Goal: Information Seeking & Learning: Learn about a topic

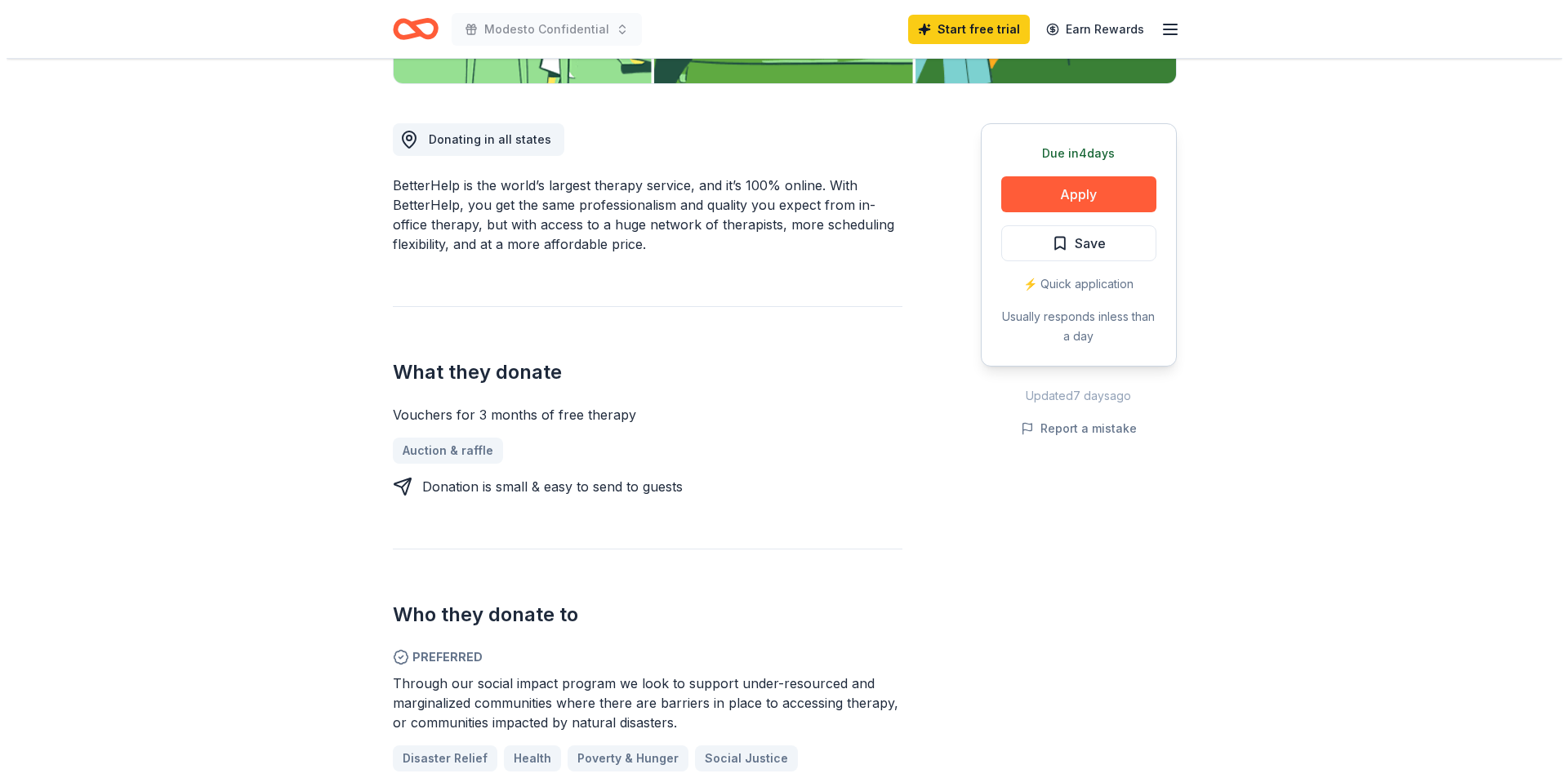
scroll to position [408, 0]
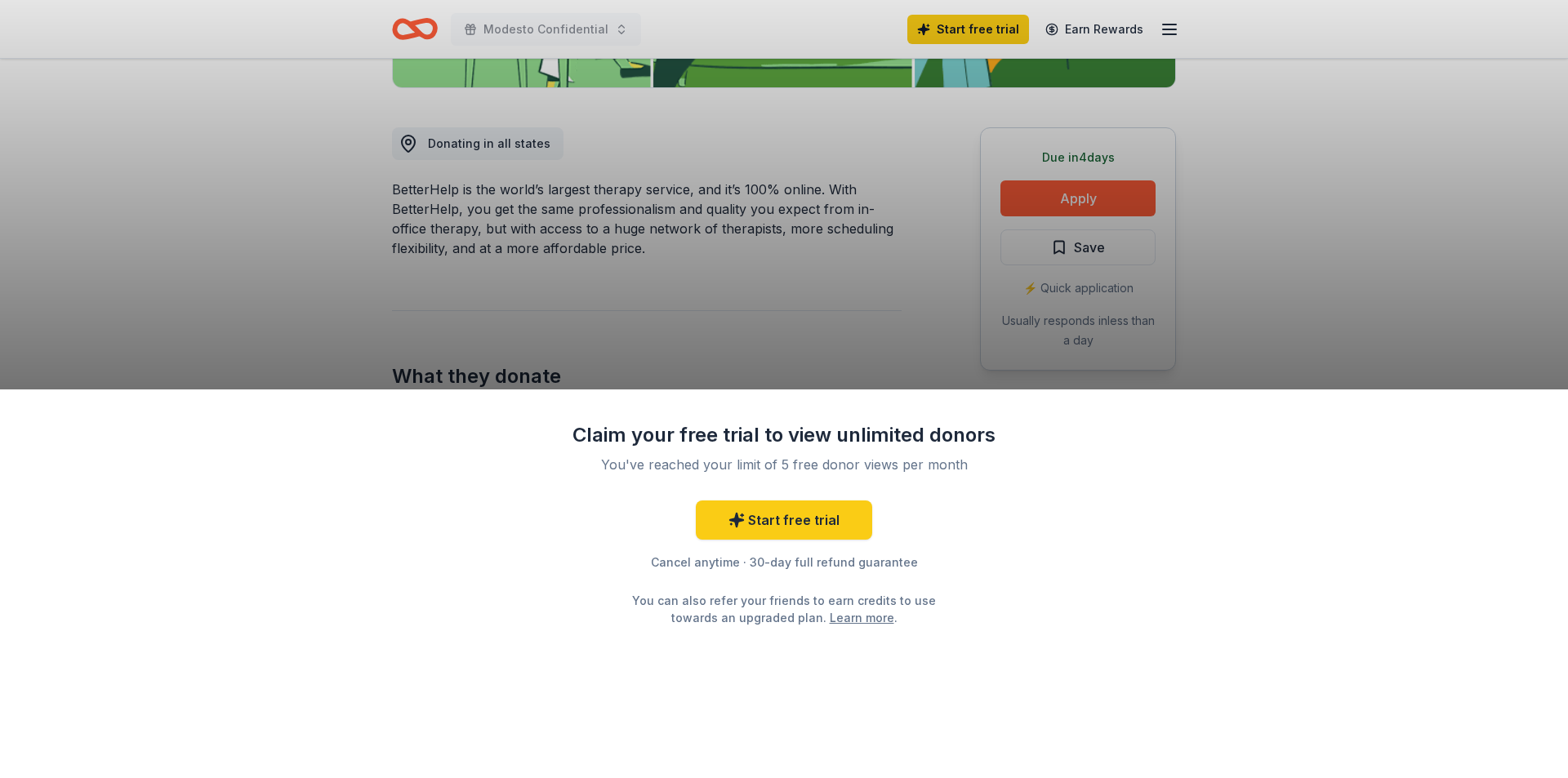
click at [818, 325] on div "Claim your free trial to view unlimited donors You've reached your limit of 5 f…" at bounding box center [784, 389] width 1568 height 778
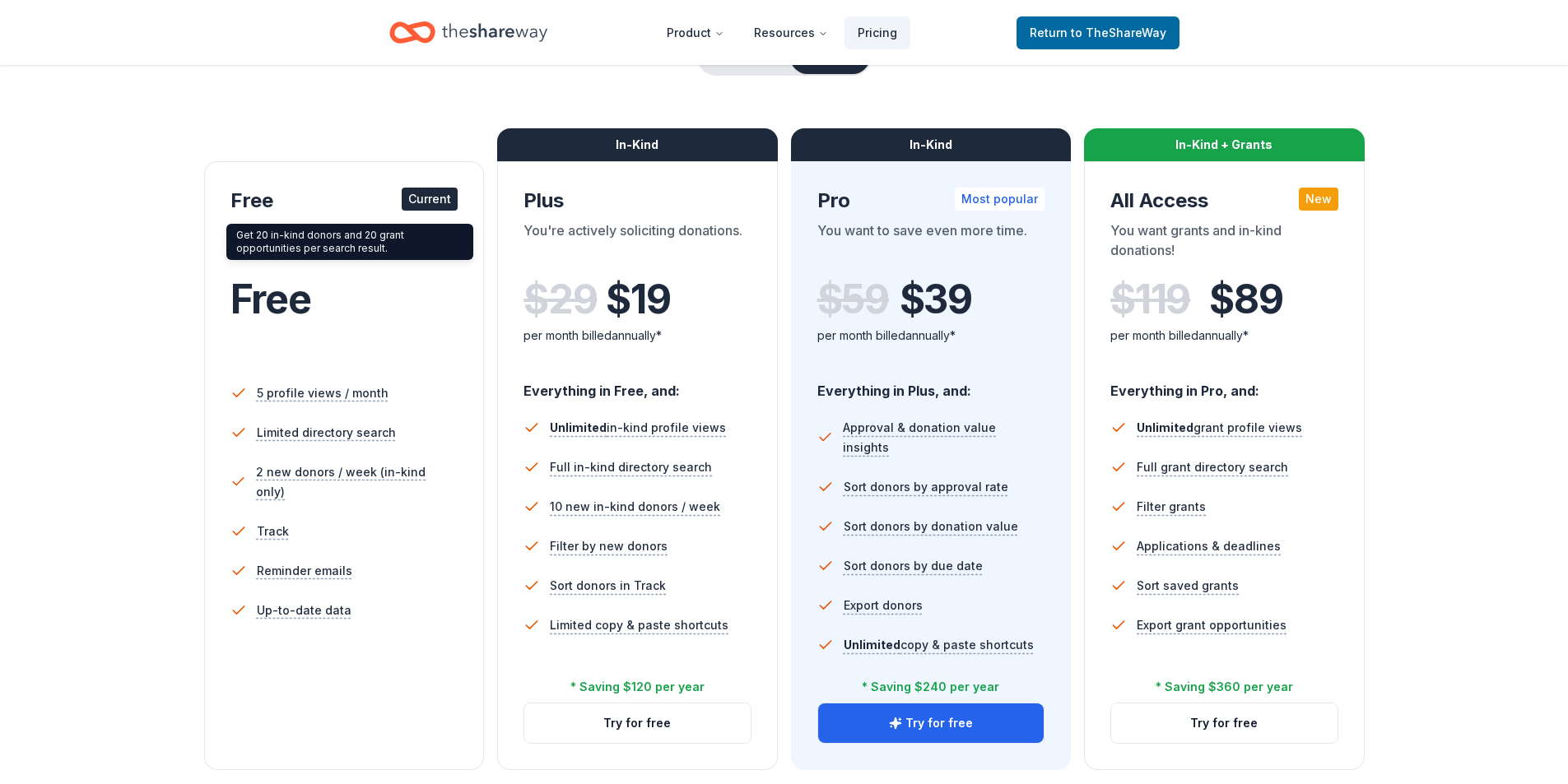
scroll to position [186, 0]
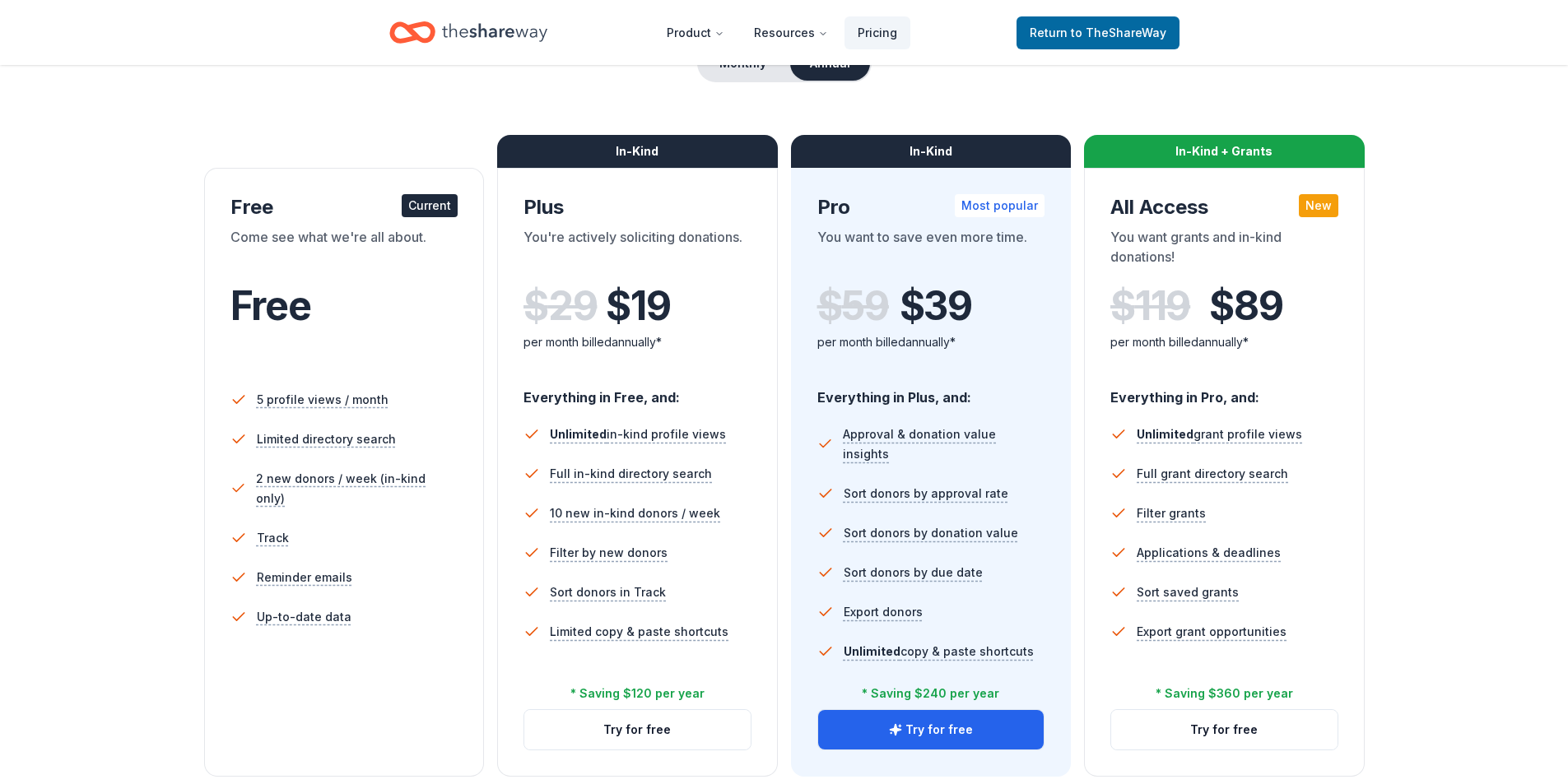
click at [367, 240] on div "Come see what we're all about." at bounding box center [343, 250] width 228 height 46
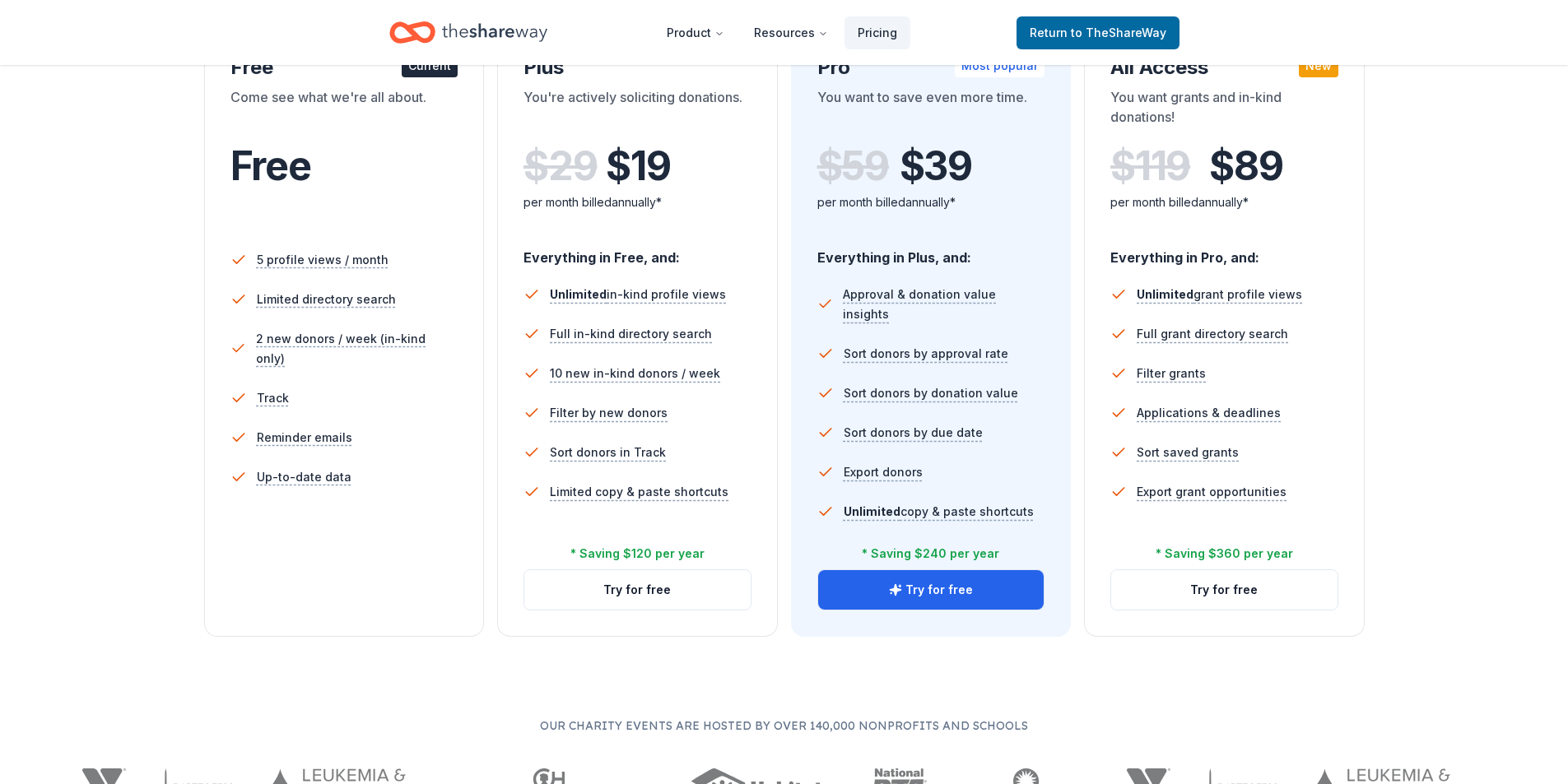
scroll to position [329, 0]
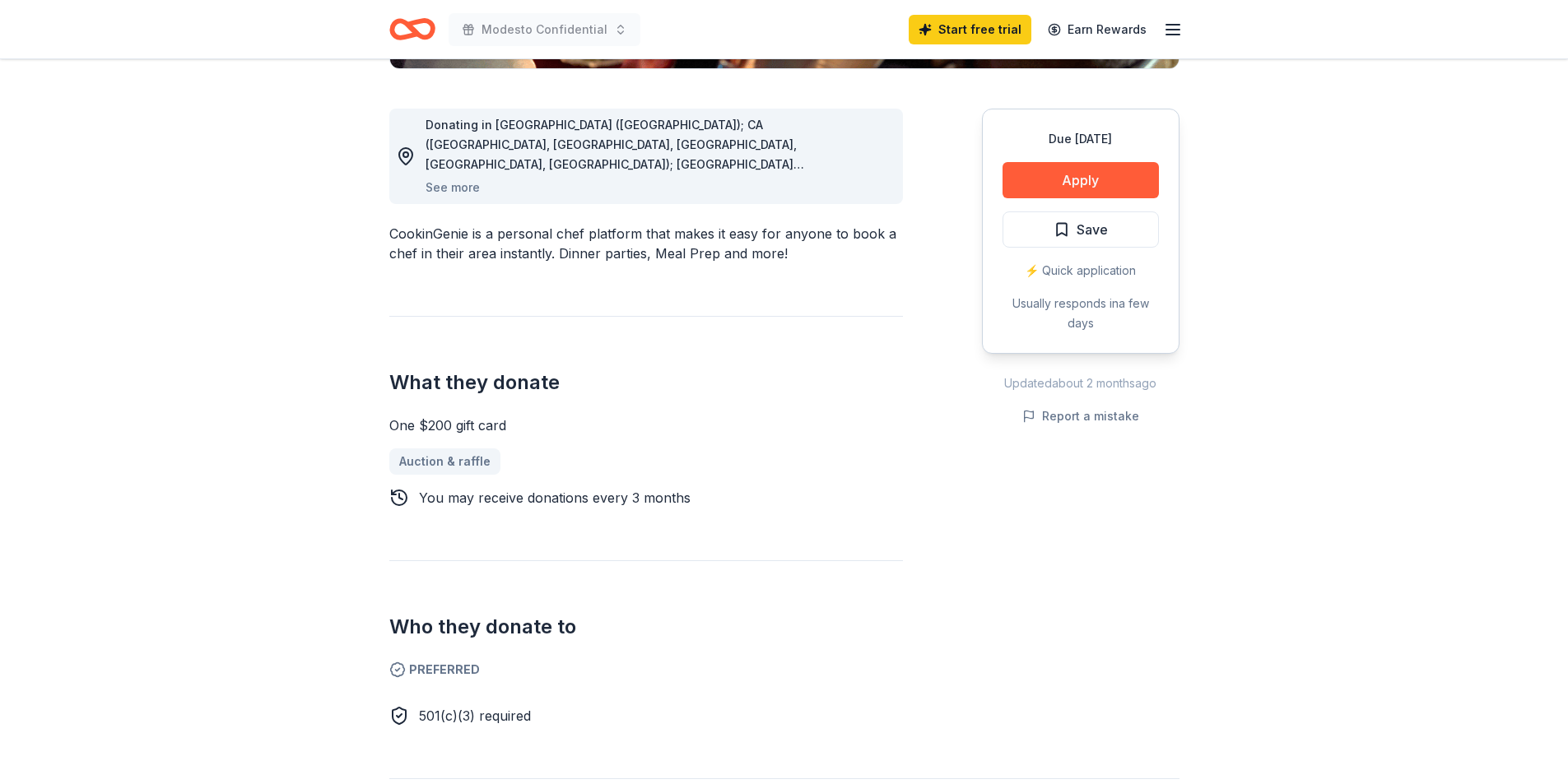
scroll to position [473, 0]
